Goal: Task Accomplishment & Management: Use online tool/utility

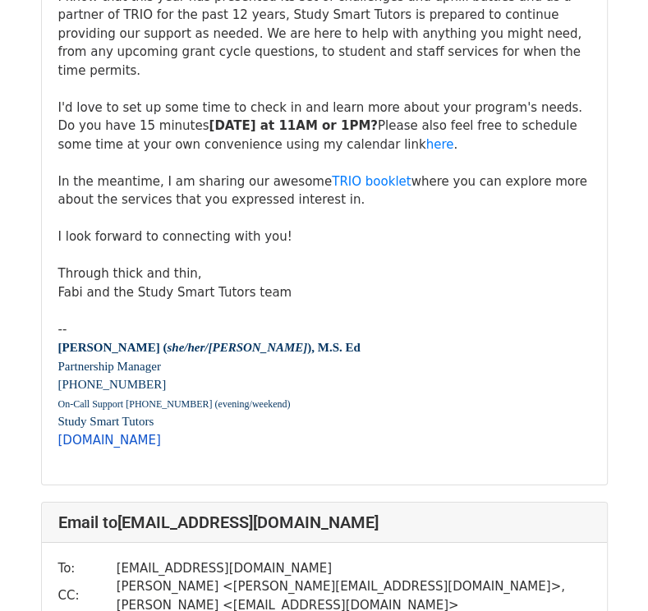
scroll to position [3205, 0]
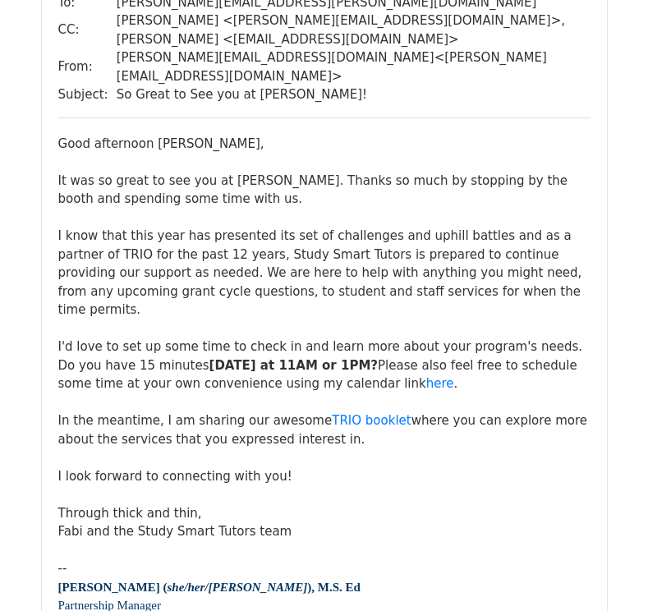
scroll to position [202, 0]
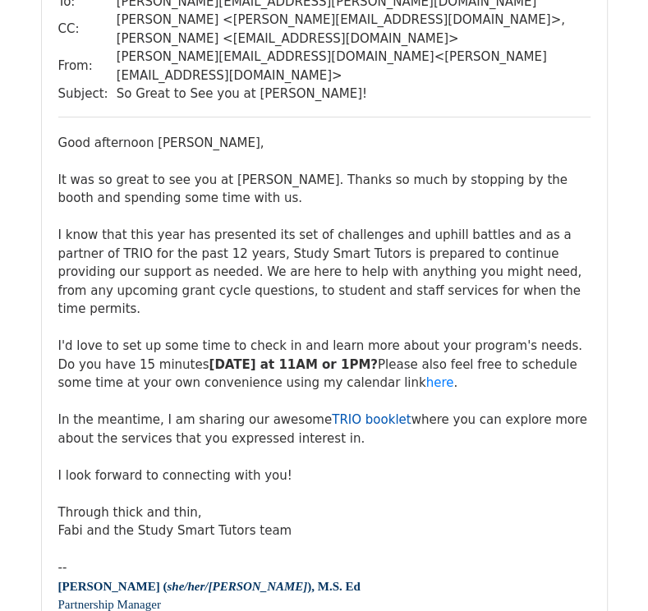
click at [357, 412] on link "TRIO booklet" at bounding box center [371, 419] width 79 height 15
click at [426, 375] on link "here" at bounding box center [440, 382] width 28 height 15
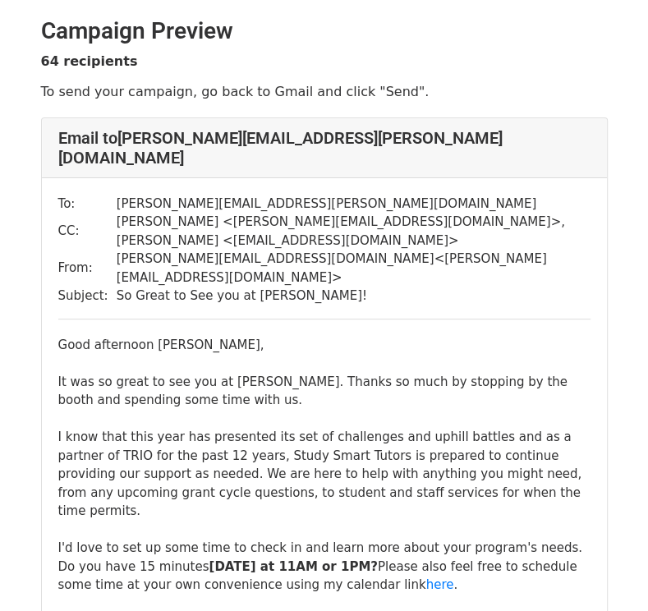
scroll to position [660, 0]
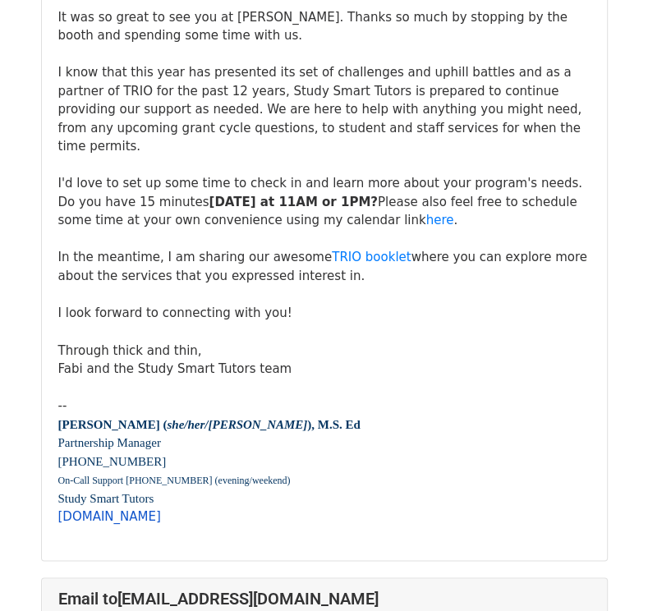
scroll to position [7884, 0]
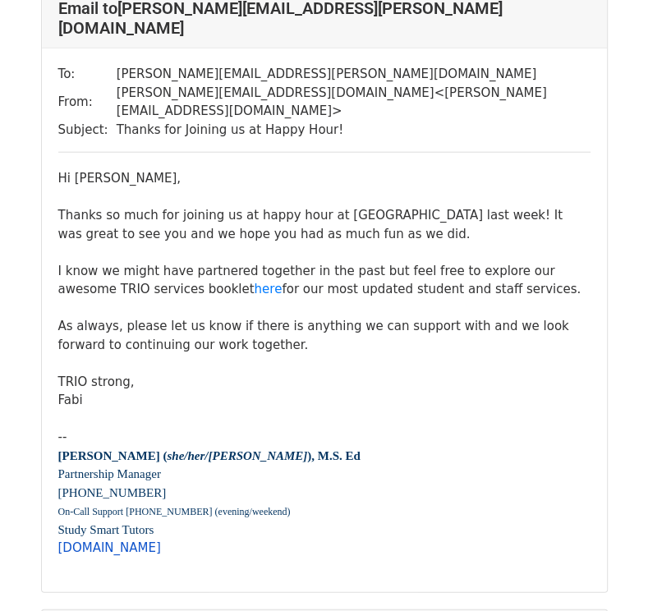
scroll to position [8875, 0]
